Goal: Task Accomplishment & Management: Manage account settings

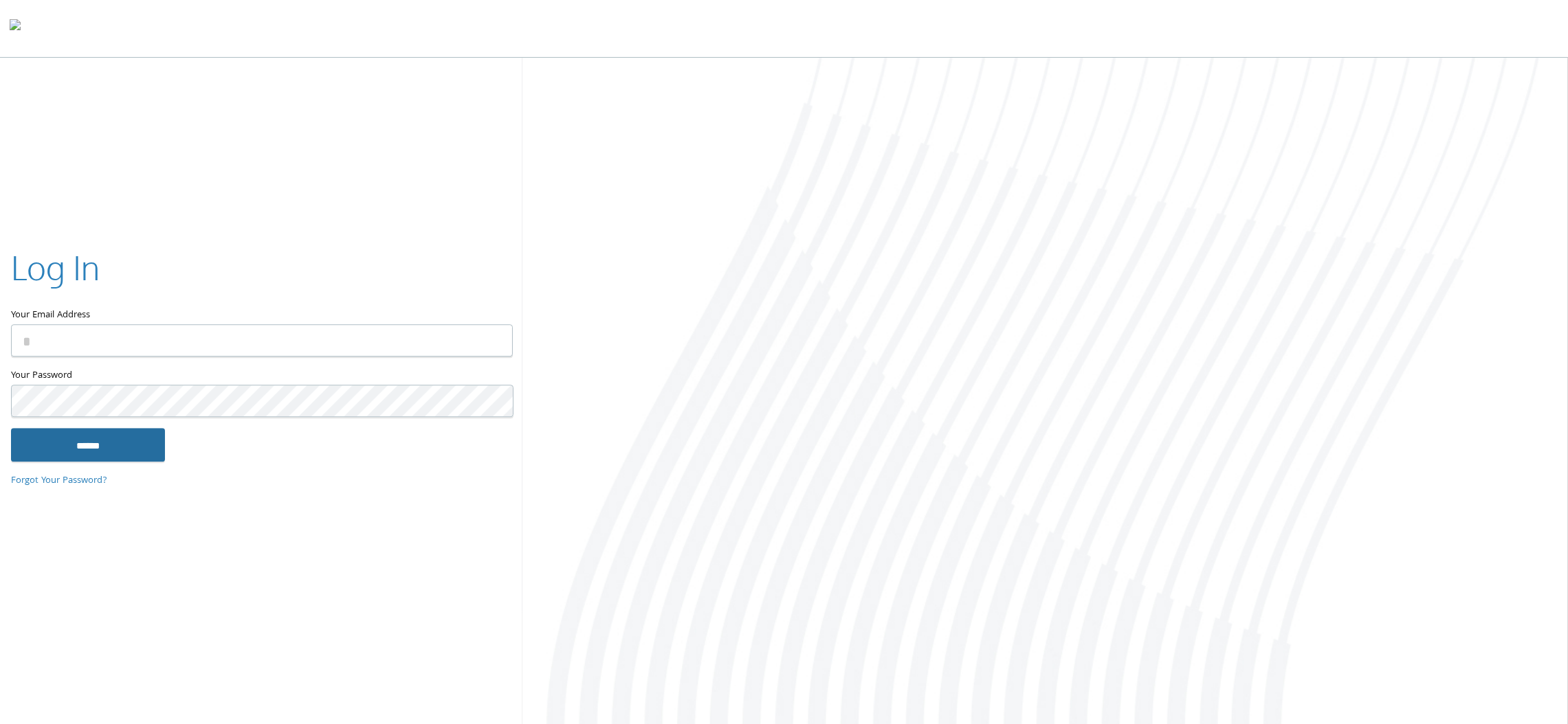
type input "**********"
click at [106, 453] on input "******" at bounding box center [88, 446] width 154 height 33
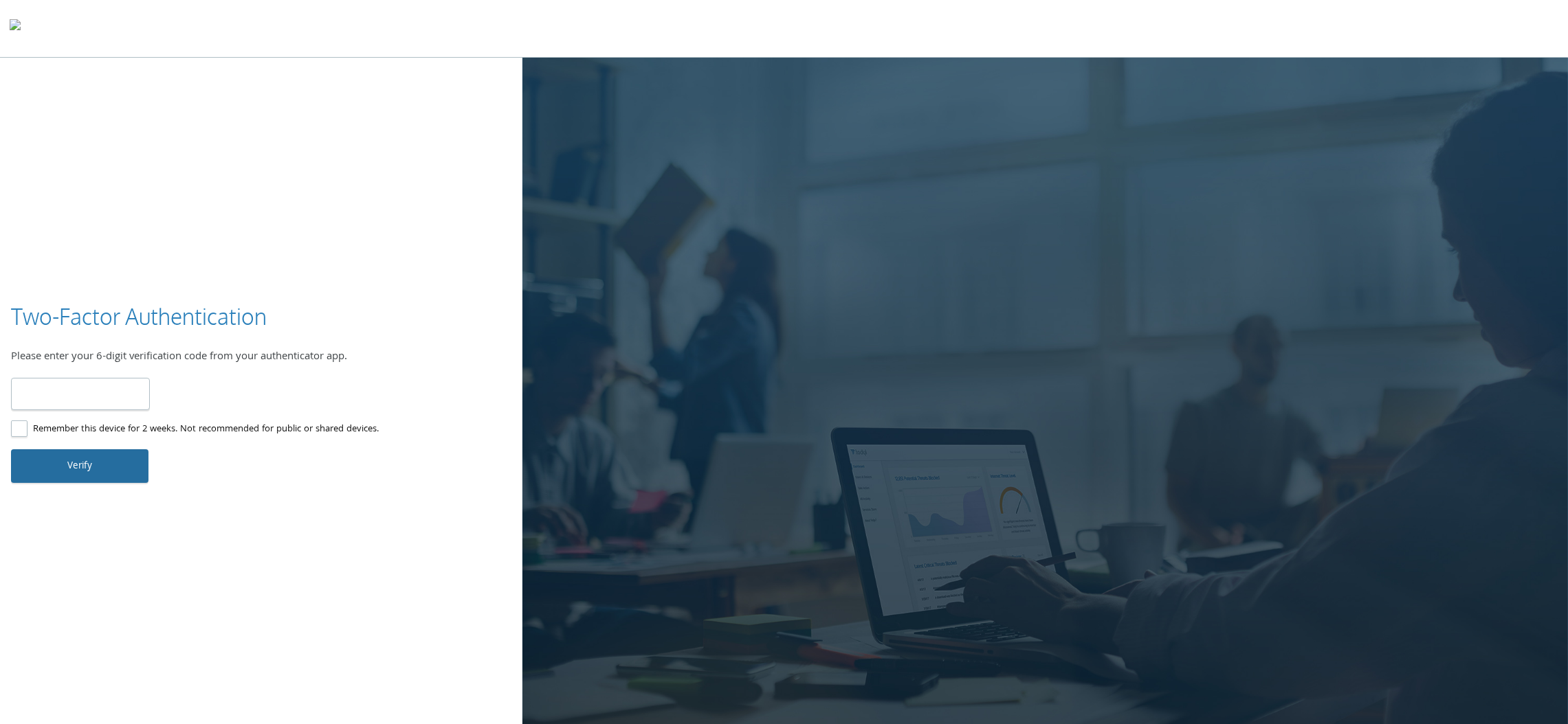
type input "******"
click at [100, 467] on button "Verify" at bounding box center [80, 466] width 138 height 33
